Goal: Transaction & Acquisition: Purchase product/service

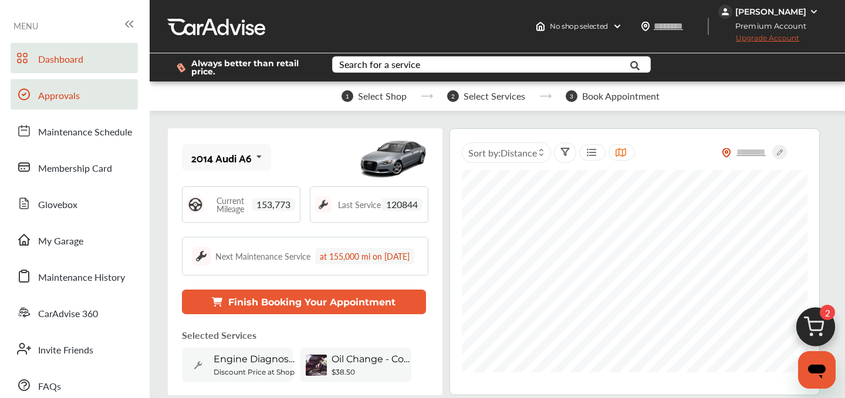
click at [87, 95] on link "Approvals" at bounding box center [74, 94] width 127 height 31
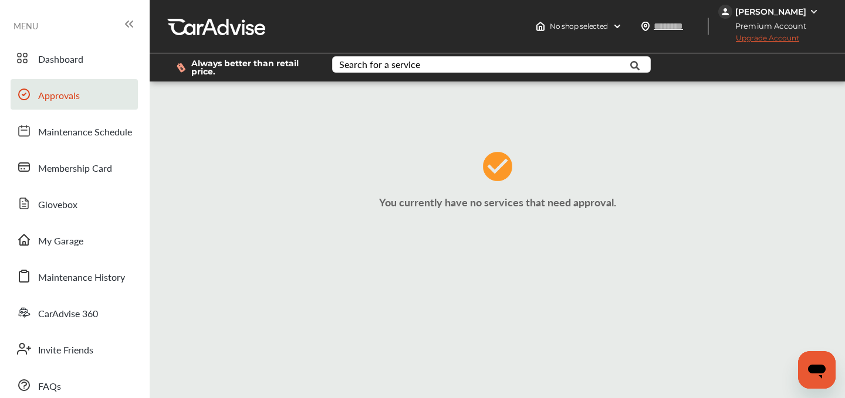
click at [68, 96] on span "Approvals" at bounding box center [59, 96] width 42 height 15
click at [65, 251] on link "My Garage" at bounding box center [74, 240] width 127 height 31
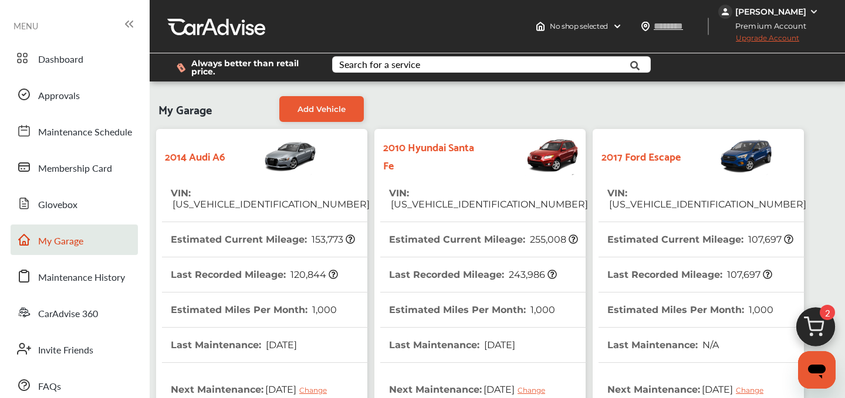
scroll to position [364, 0]
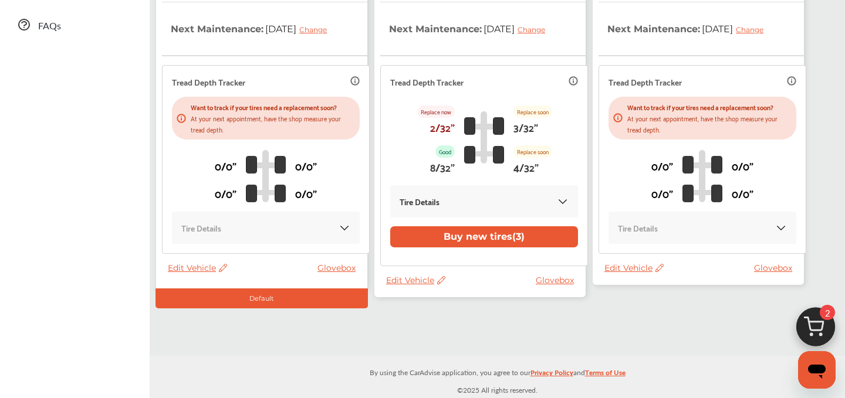
click at [620, 269] on span "Edit Vehicle" at bounding box center [633, 268] width 59 height 11
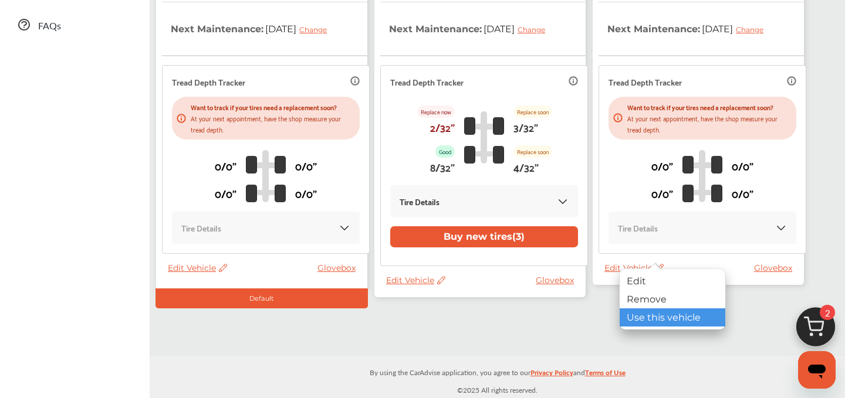
click at [637, 310] on div "Use this vehicle" at bounding box center [673, 318] width 106 height 18
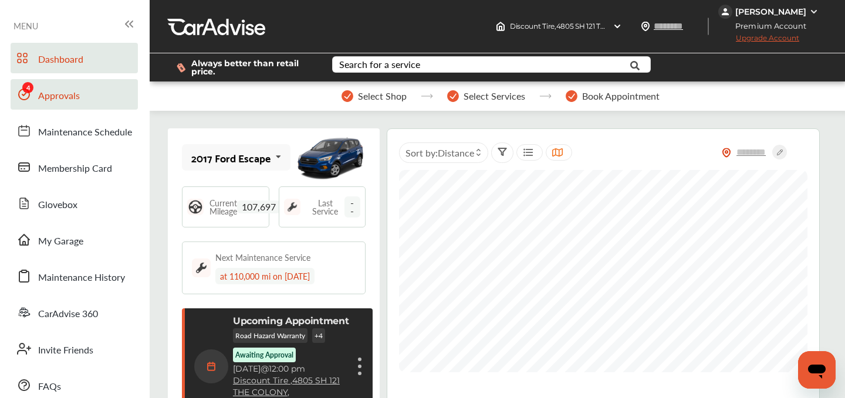
click at [77, 97] on span "Approvals" at bounding box center [59, 96] width 42 height 15
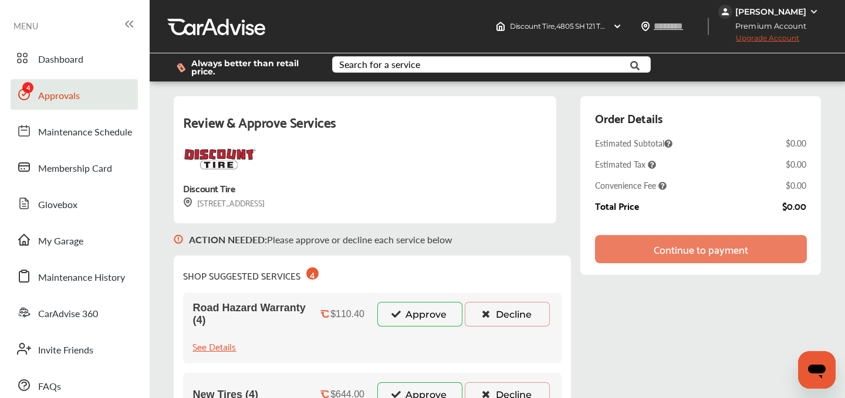
click at [394, 318] on icon at bounding box center [396, 314] width 11 height 8
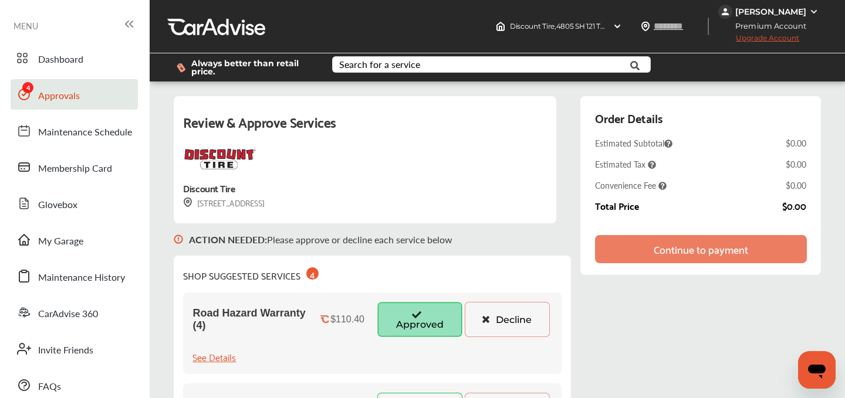
scroll to position [208, 0]
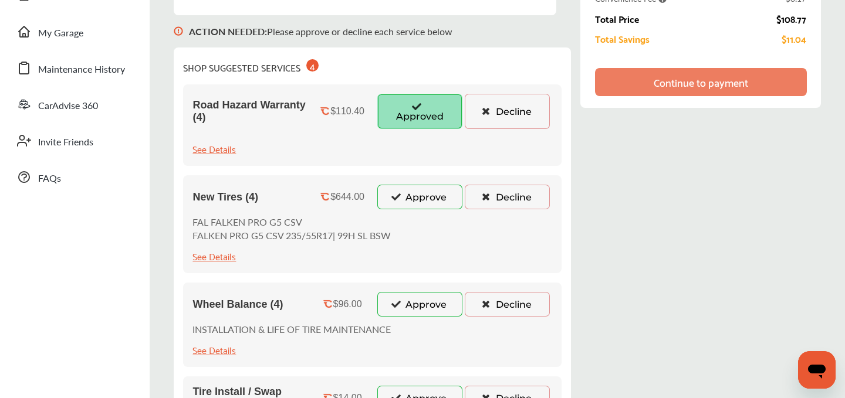
click at [409, 202] on button "Approve" at bounding box center [419, 197] width 85 height 25
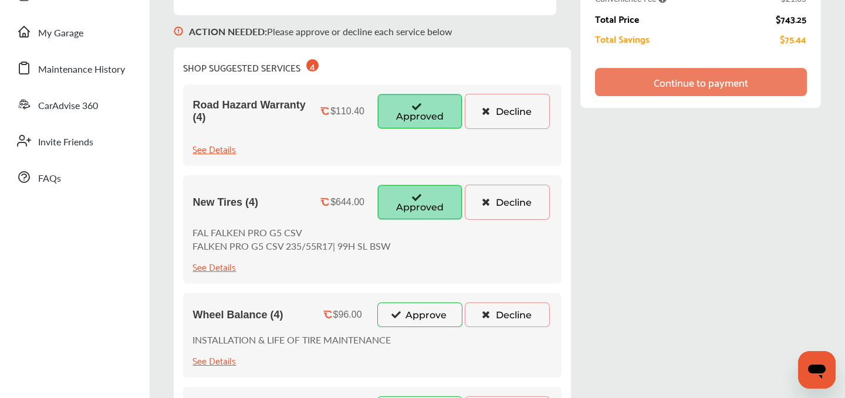
click at [414, 323] on button "Approve" at bounding box center [419, 315] width 85 height 25
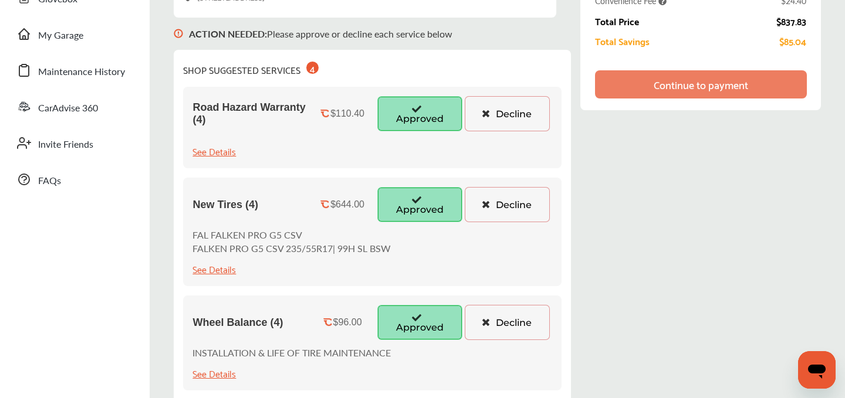
scroll to position [0, 0]
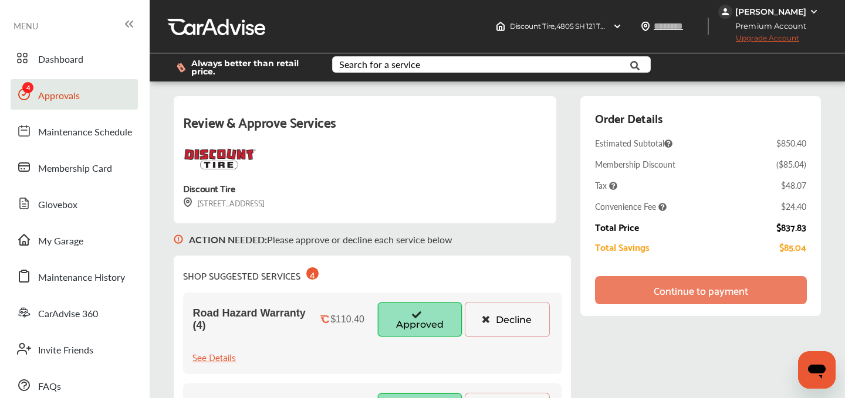
click at [655, 290] on div "Continue to payment" at bounding box center [701, 291] width 94 height 12
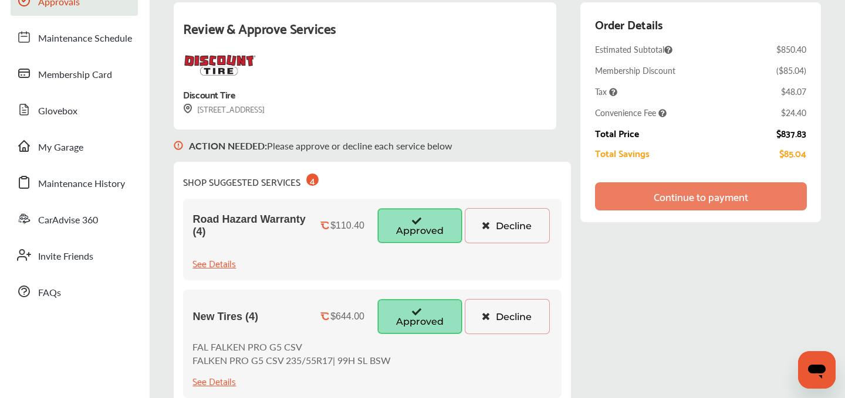
scroll to position [95, 0]
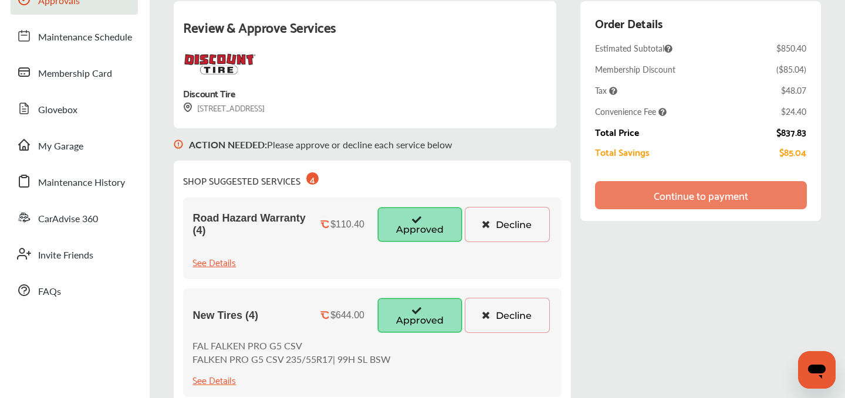
click at [701, 192] on div "Continue to payment" at bounding box center [701, 195] width 94 height 12
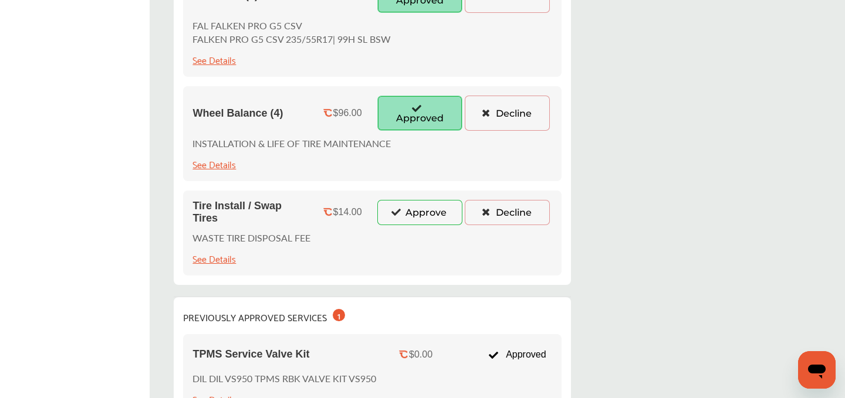
scroll to position [408, 0]
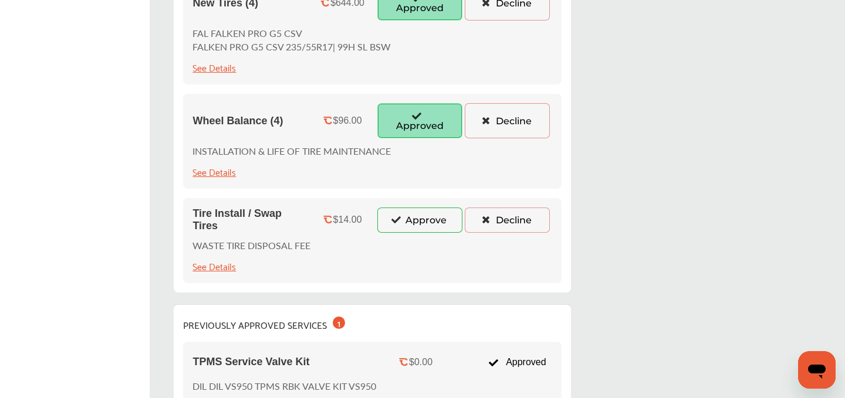
click at [425, 215] on button "Approve" at bounding box center [419, 220] width 85 height 25
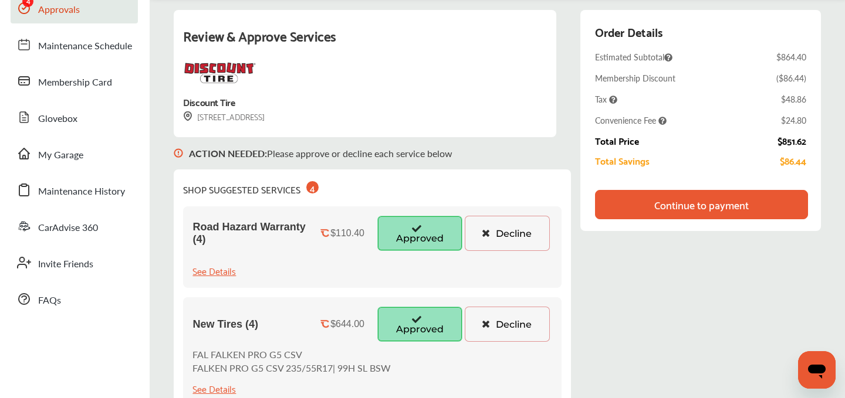
scroll to position [83, 0]
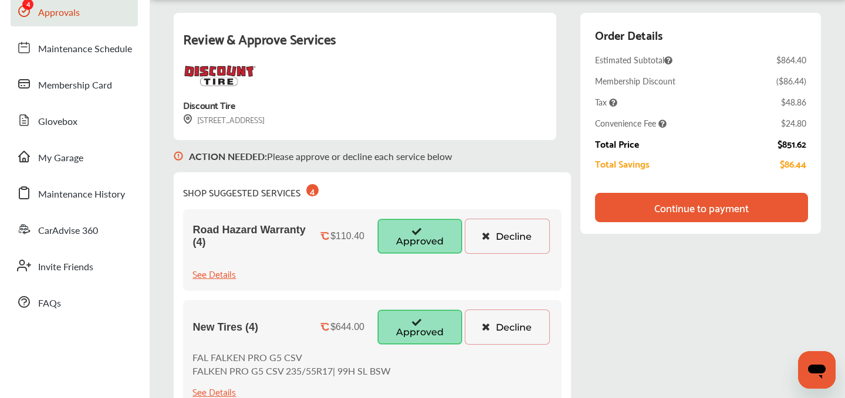
click at [692, 194] on div "Continue to payment" at bounding box center [702, 207] width 214 height 29
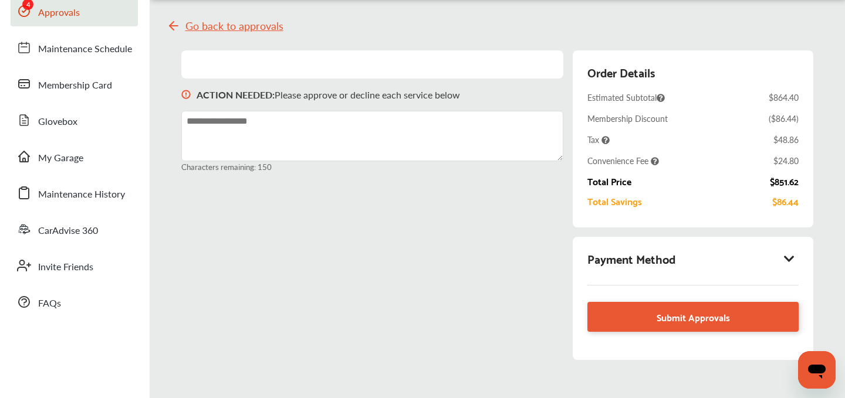
click at [785, 259] on icon at bounding box center [790, 259] width 14 height 12
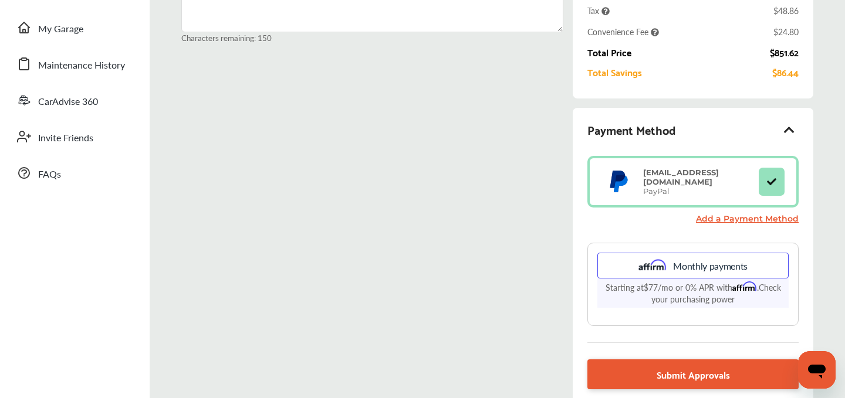
scroll to position [211, 0]
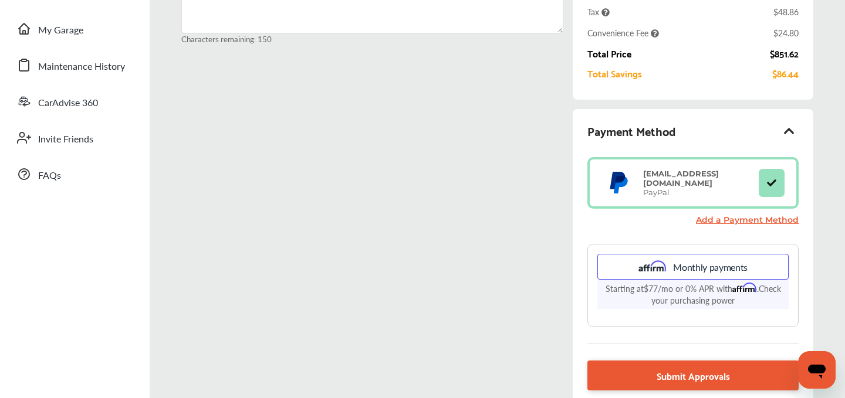
click at [737, 221] on link "Add a Payment Method" at bounding box center [747, 220] width 103 height 11
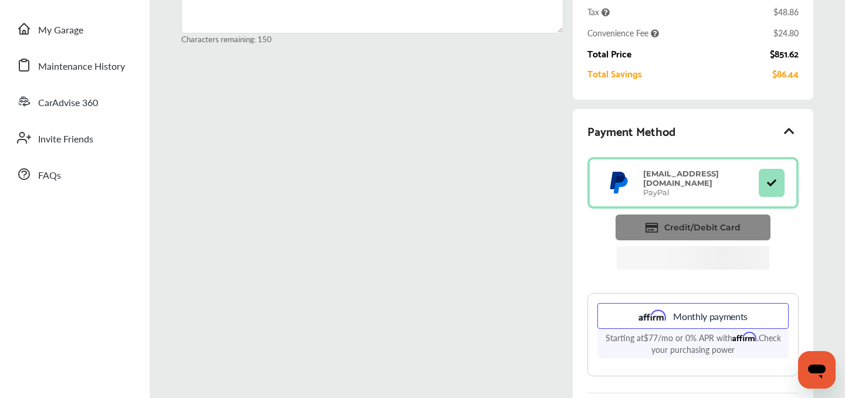
click at [680, 230] on span "Credit/Debit Card" at bounding box center [702, 227] width 76 height 11
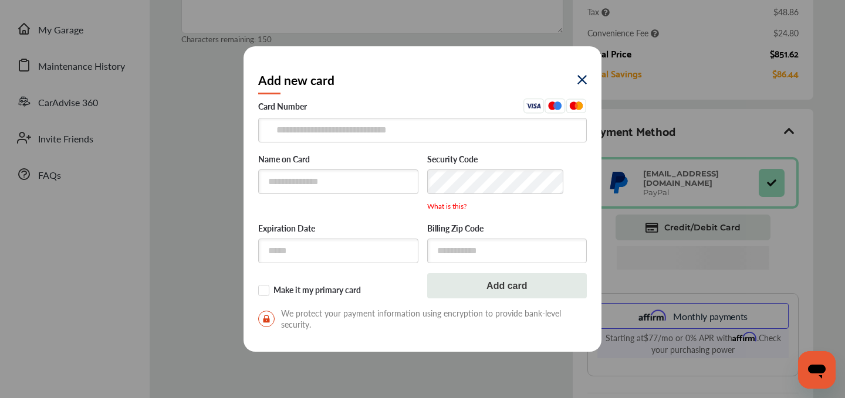
click at [577, 84] on img at bounding box center [581, 79] width 9 height 9
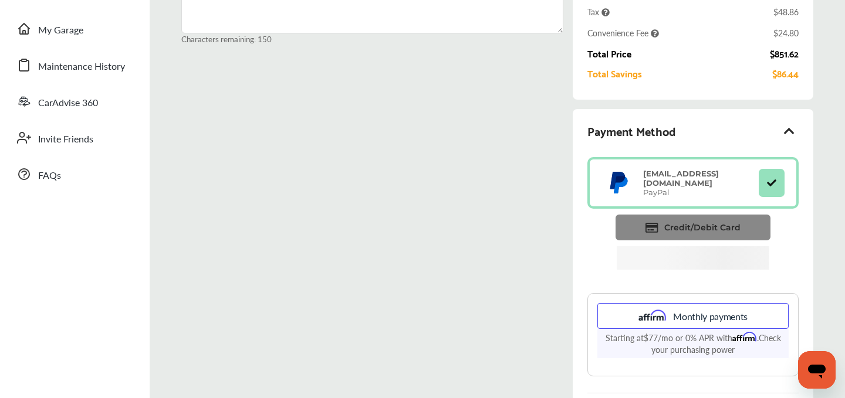
click at [675, 222] on span "Credit/Debit Card" at bounding box center [702, 227] width 76 height 11
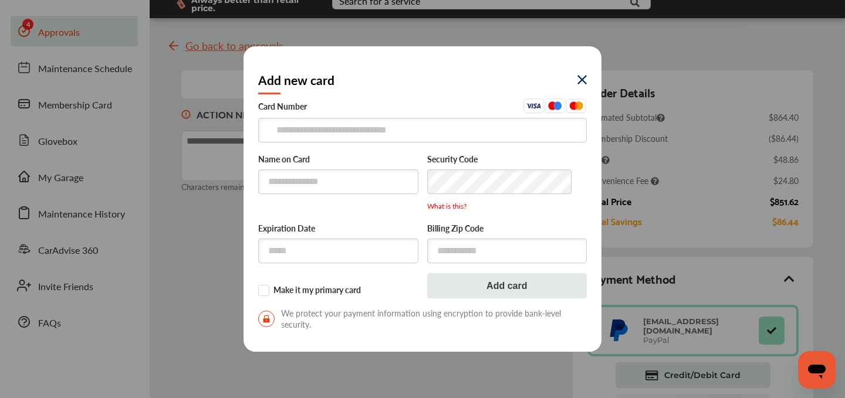
scroll to position [0, 0]
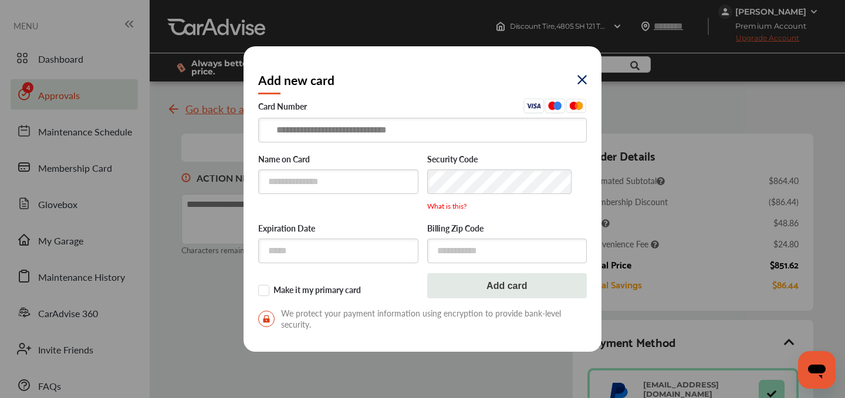
click at [339, 130] on input "text" at bounding box center [422, 130] width 329 height 24
type input "**********"
click at [284, 249] on input "text" at bounding box center [338, 251] width 160 height 24
type input "*****"
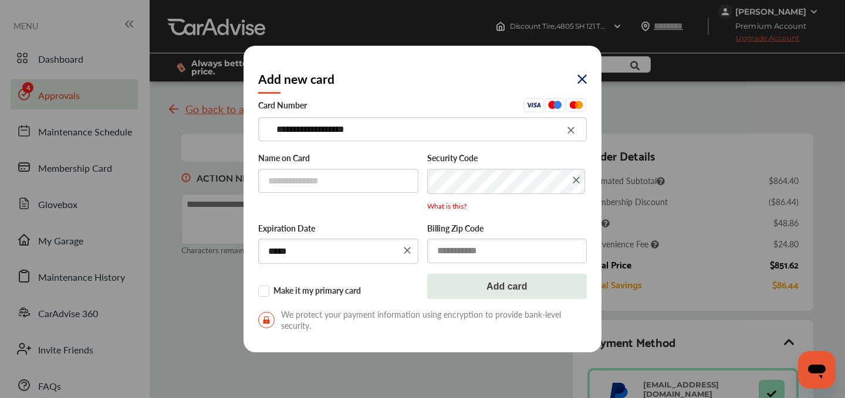
click at [441, 260] on input "text" at bounding box center [507, 251] width 160 height 24
type input "*****"
click at [268, 293] on label "Make it my primary card" at bounding box center [338, 292] width 160 height 12
click at [293, 192] on input "text" at bounding box center [338, 181] width 160 height 24
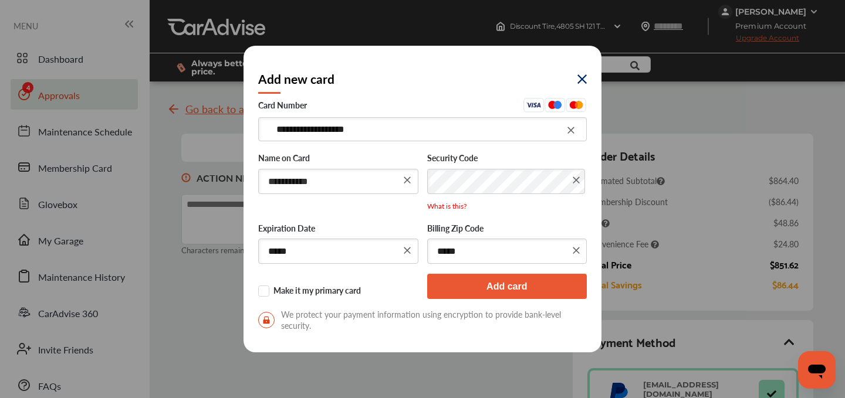
type input "**********"
click at [470, 285] on button "Add card" at bounding box center [507, 286] width 160 height 25
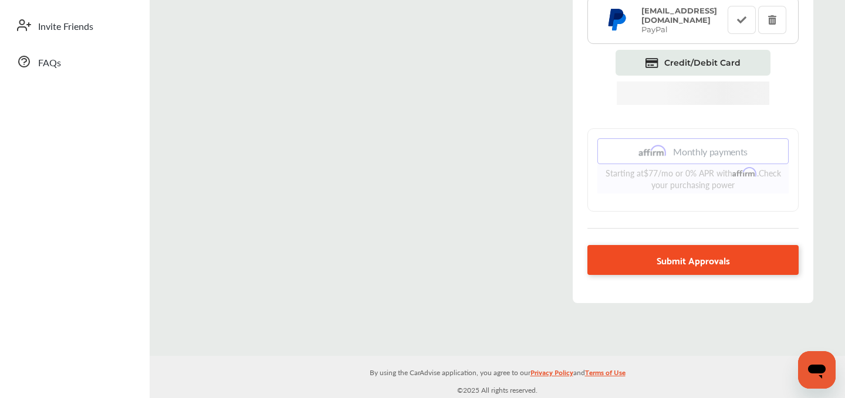
scroll to position [324, 0]
click at [691, 262] on span "Submit Approvals" at bounding box center [692, 260] width 73 height 16
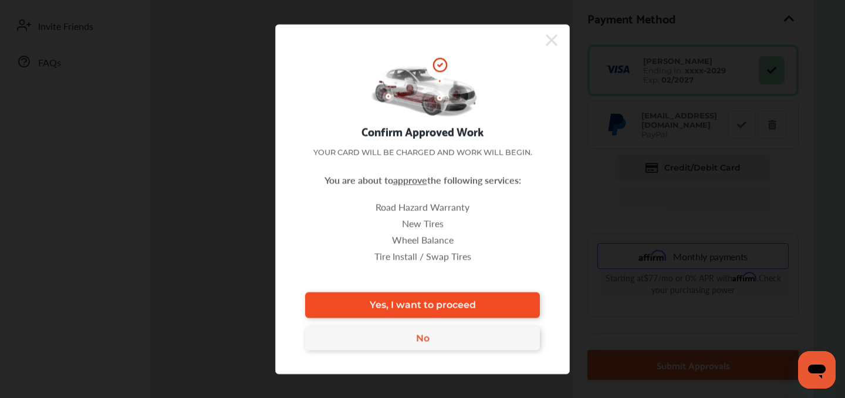
click at [473, 302] on span "Yes, I want to proceed" at bounding box center [423, 305] width 106 height 11
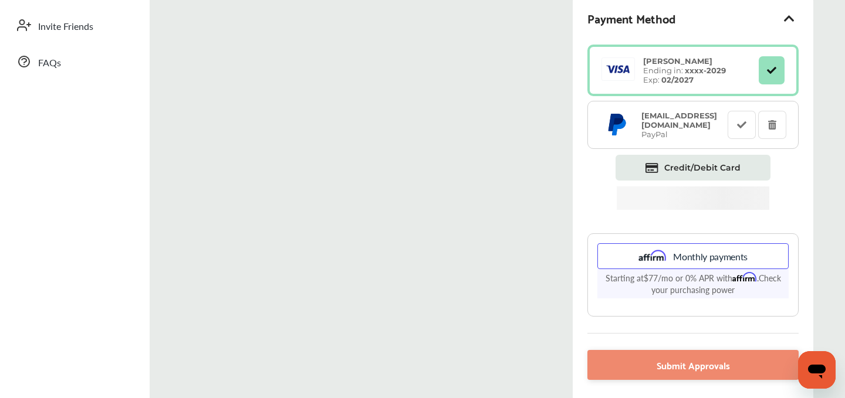
scroll to position [0, 0]
